Goal: Transaction & Acquisition: Purchase product/service

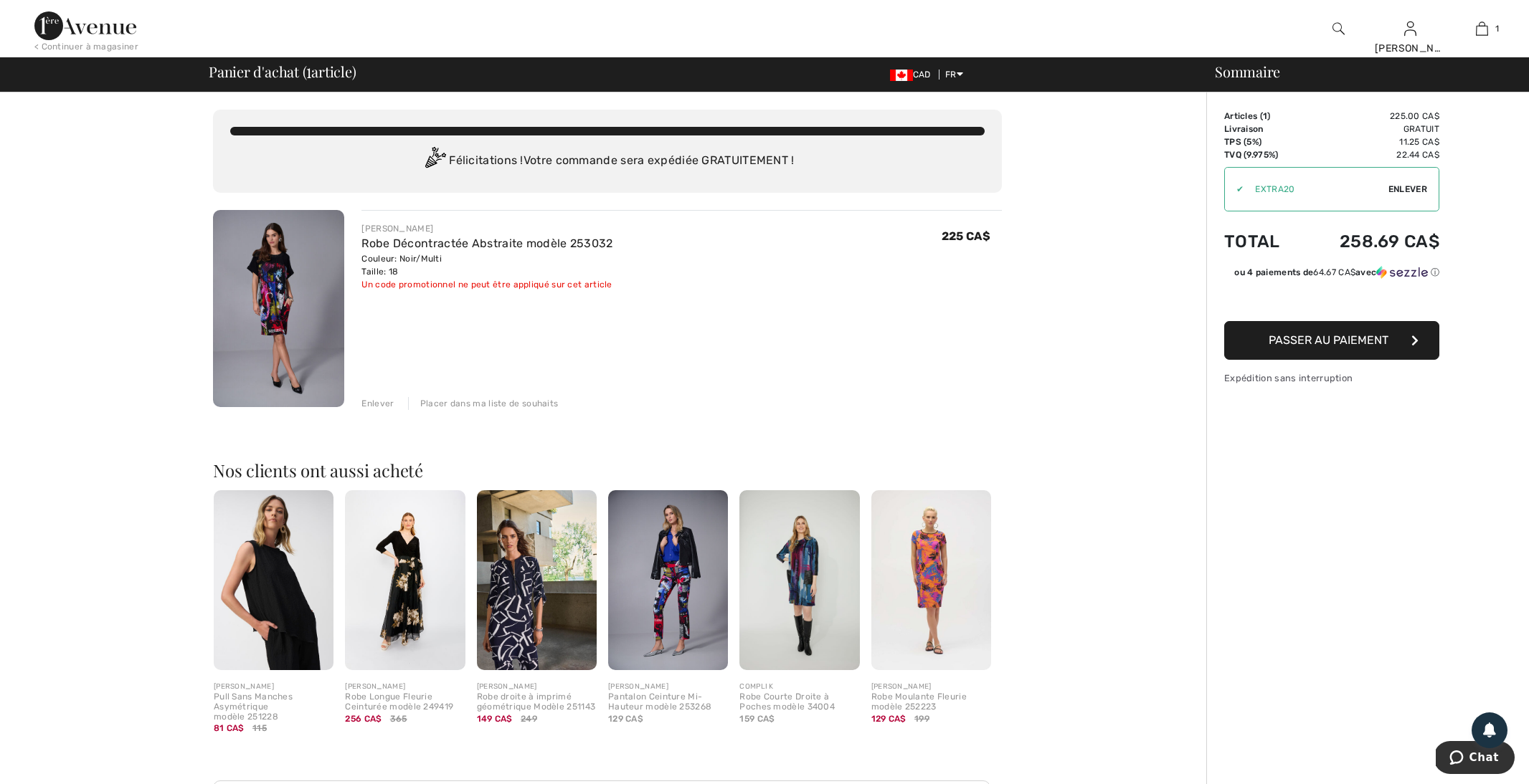
click at [1322, 342] on span "Passer au paiement" at bounding box center [1327, 340] width 120 height 14
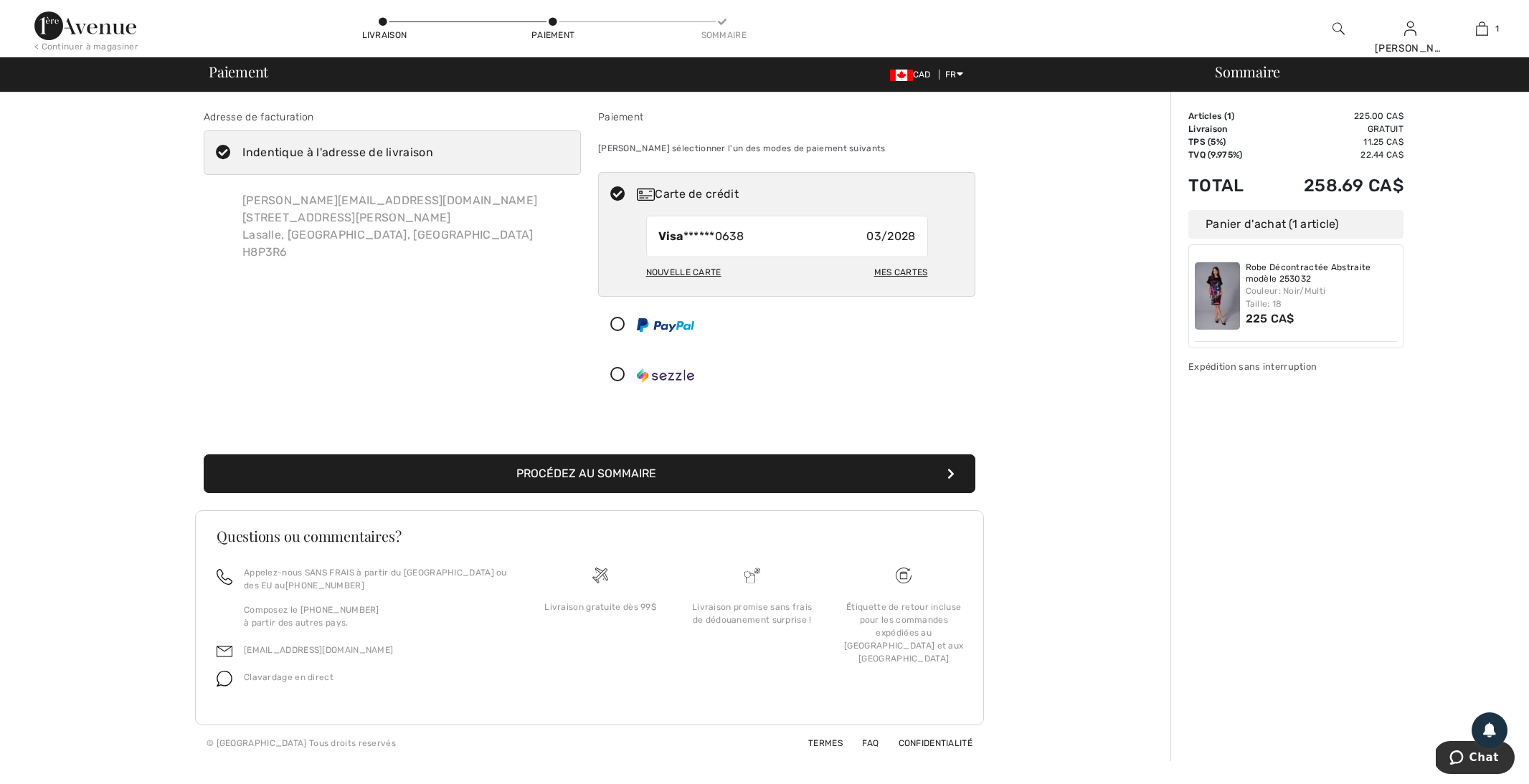
click at [910, 469] on button "Procédez au sommaire" at bounding box center [588, 474] width 771 height 39
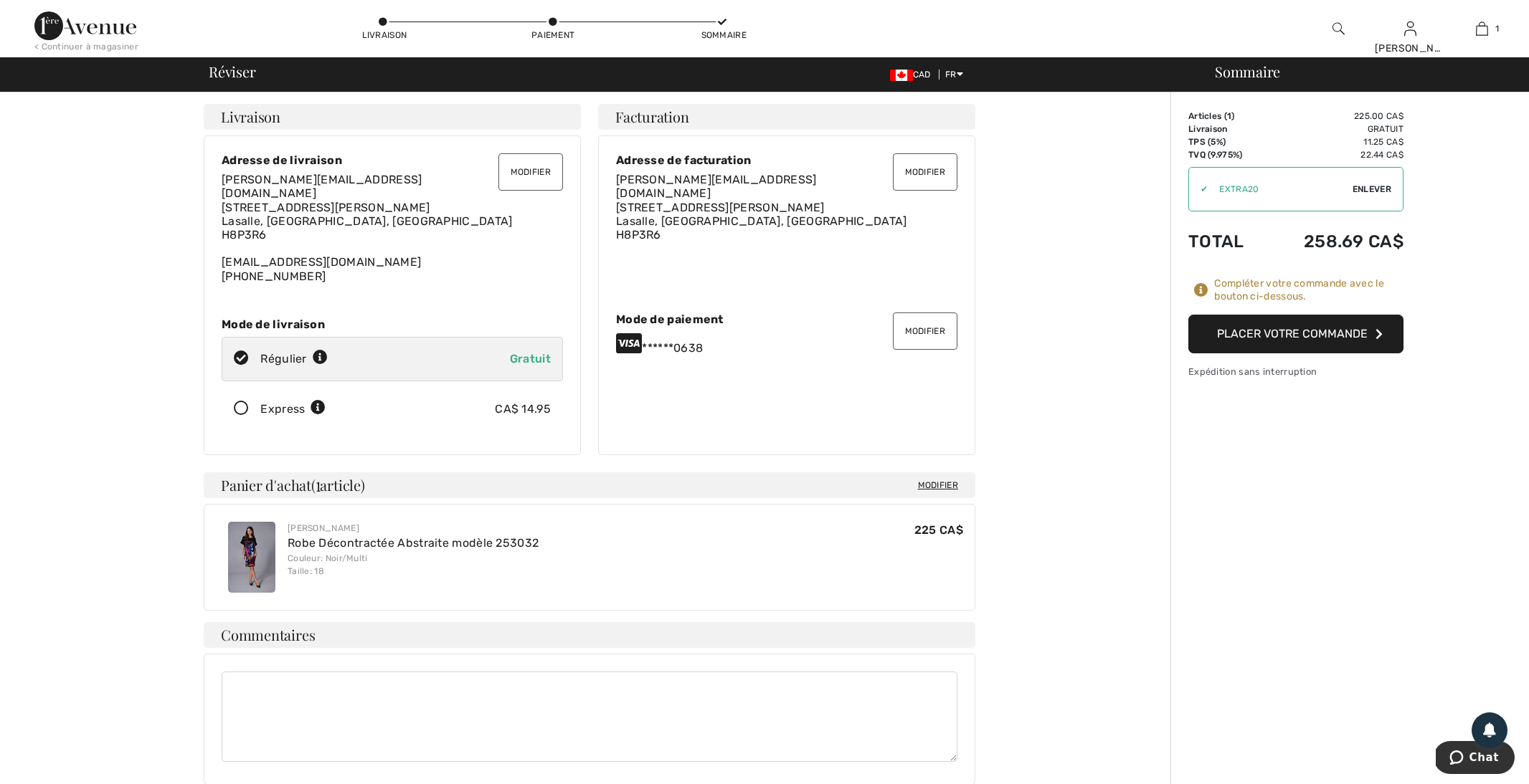
click at [1259, 332] on button "Placer votre commande" at bounding box center [1295, 334] width 215 height 39
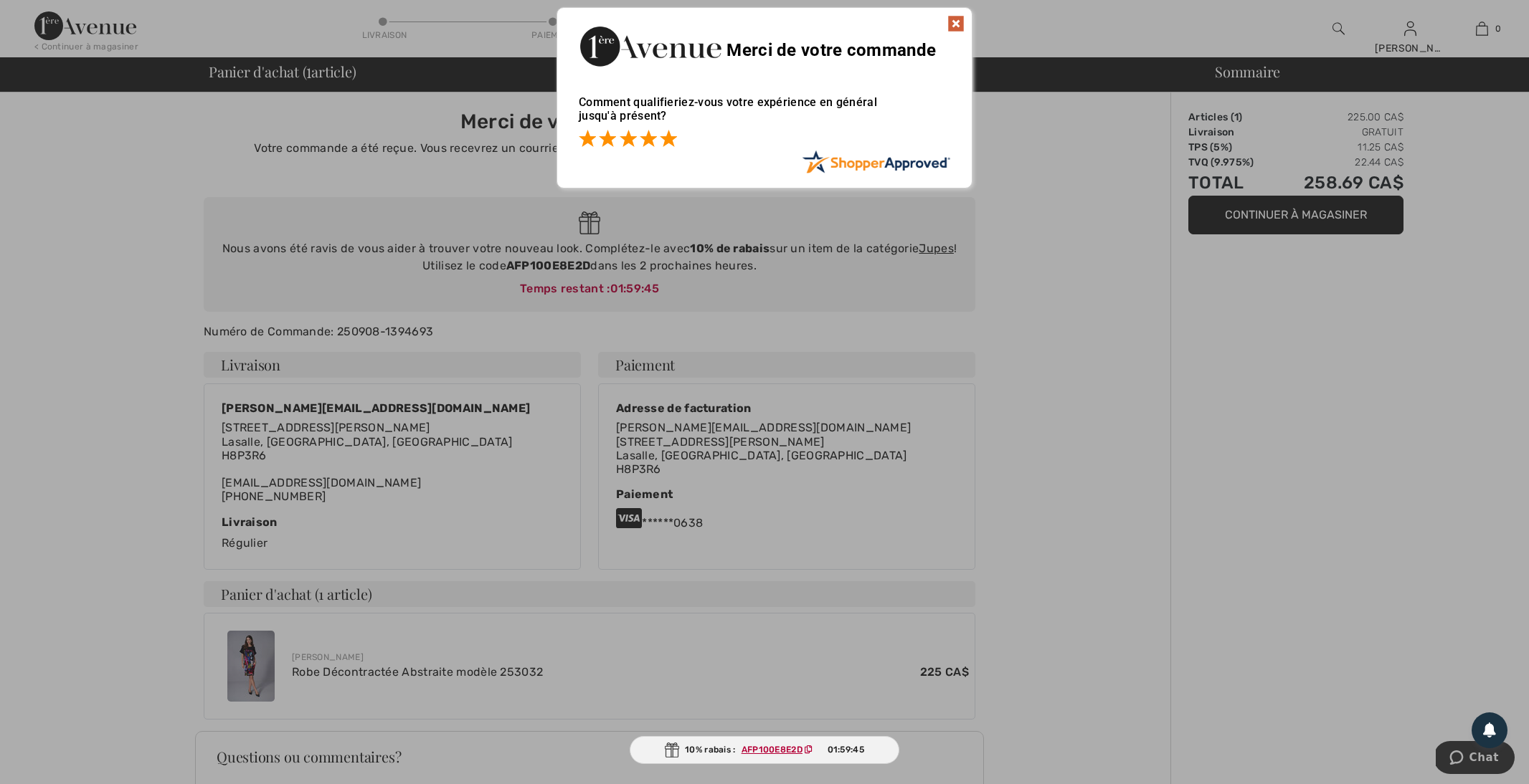
drag, startPoint x: 662, startPoint y: 135, endPoint x: 700, endPoint y: 131, distance: 38.2
click at [664, 135] on span at bounding box center [668, 139] width 17 height 17
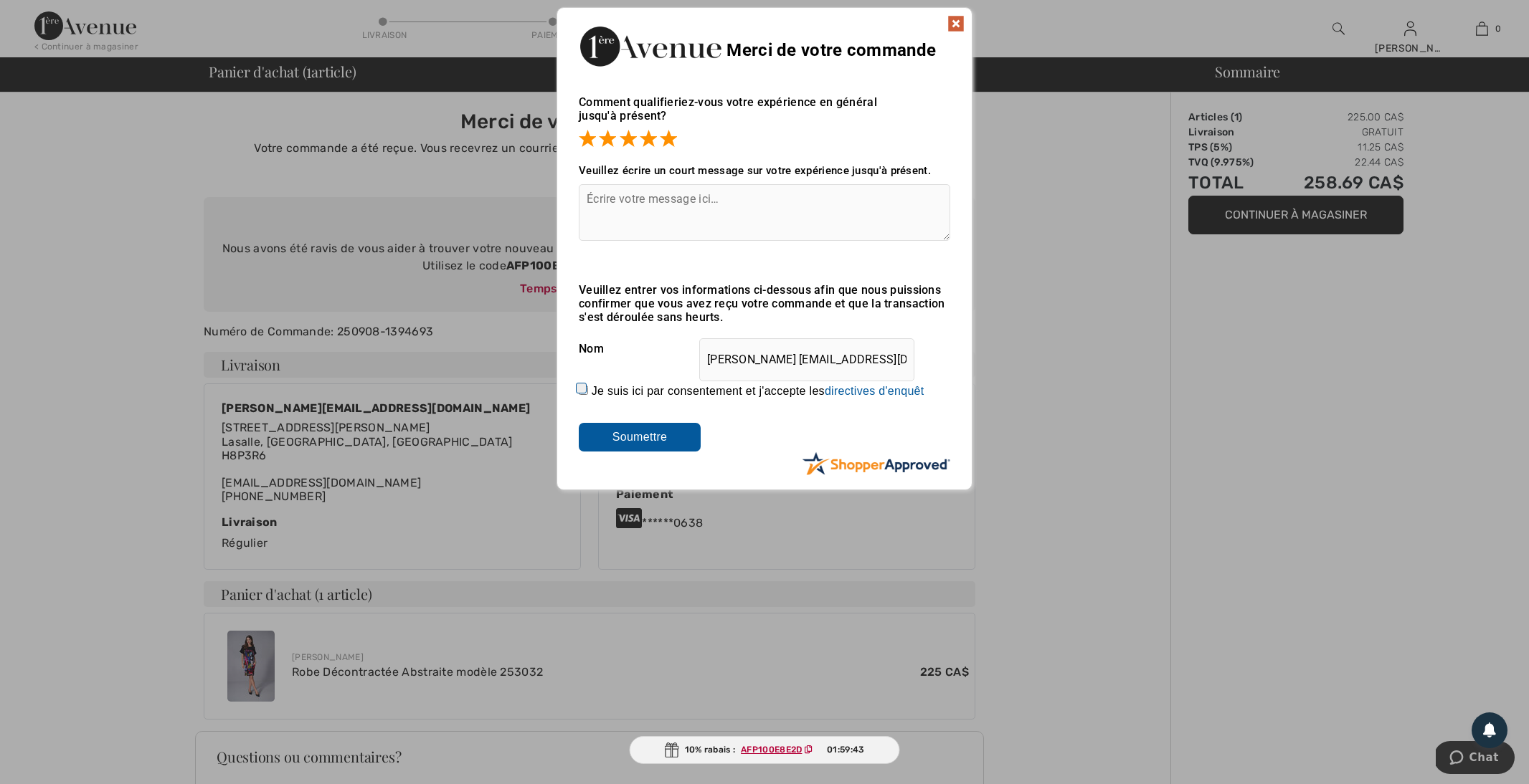
drag, startPoint x: 957, startPoint y: 20, endPoint x: 953, endPoint y: 27, distance: 8.1
click at [956, 20] on img at bounding box center [956, 24] width 17 height 17
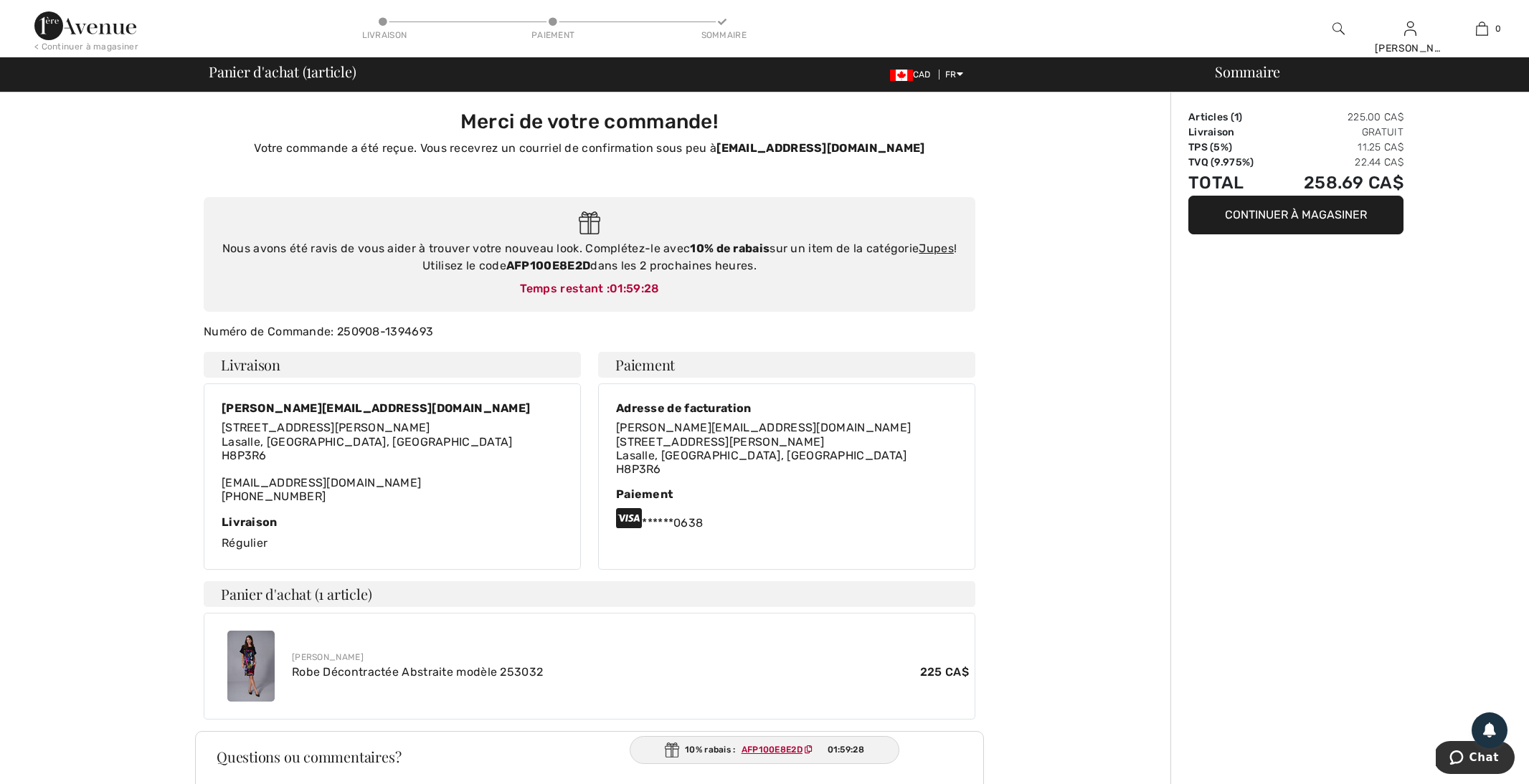
click at [1258, 213] on button "Continuer à magasiner" at bounding box center [1295, 215] width 215 height 39
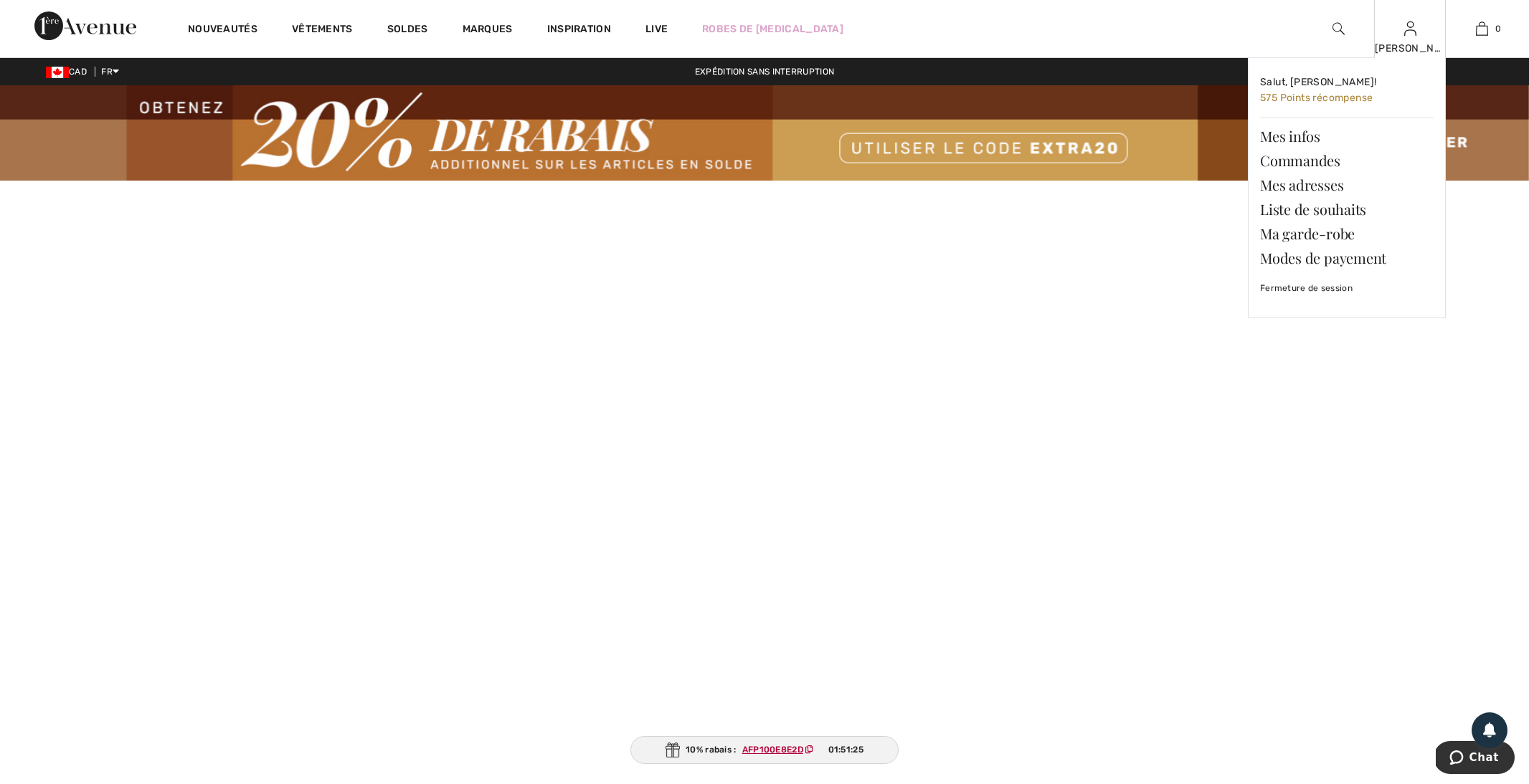
click at [1413, 30] on img at bounding box center [1410, 29] width 12 height 17
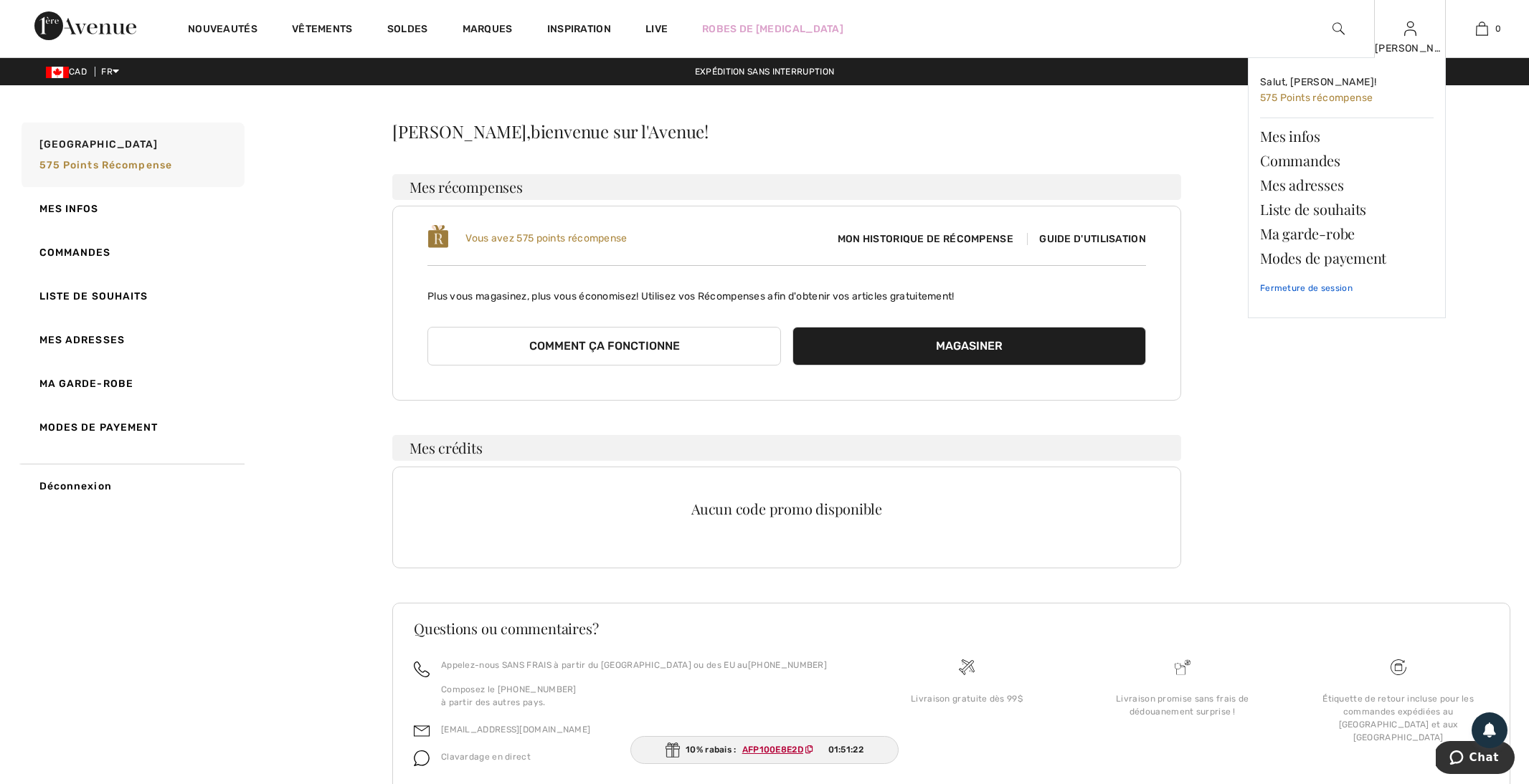
click at [1314, 289] on link "Fermeture de session" at bounding box center [1346, 288] width 173 height 36
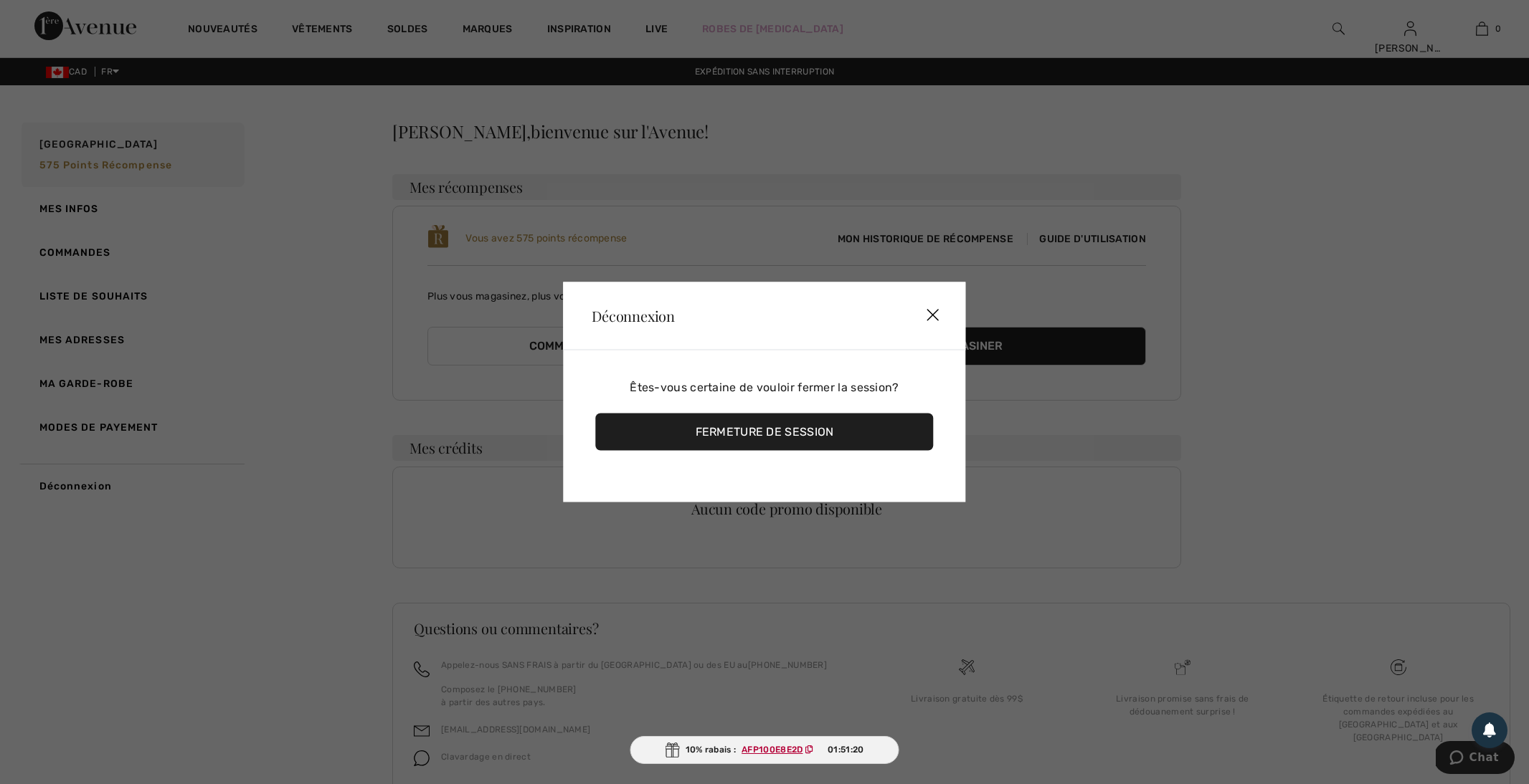
click at [784, 444] on div "Fermeture de session" at bounding box center [764, 432] width 338 height 37
